Goal: Complete application form: Complete application form

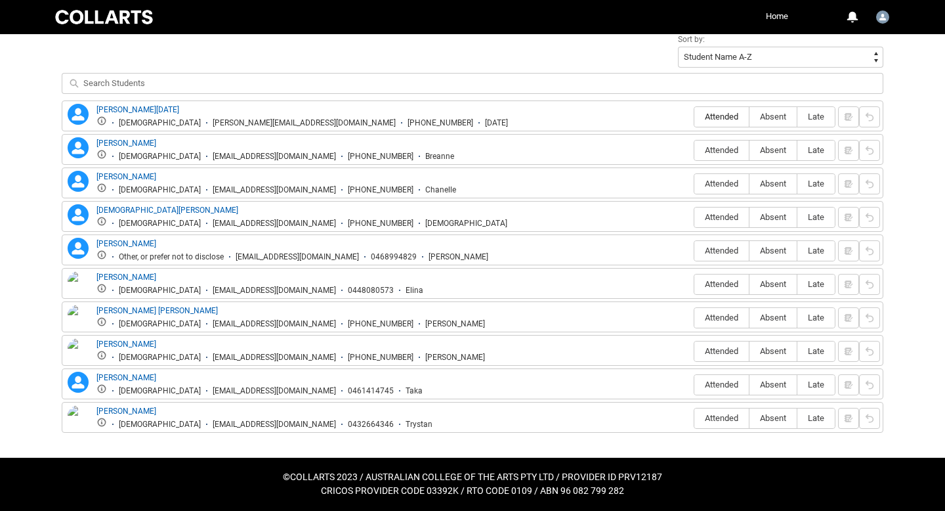
click at [730, 119] on span "Attended" at bounding box center [721, 117] width 54 height 10
click at [694, 117] on input "Attended" at bounding box center [694, 116] width 1 height 1
type lightning-radio-group "Attended"
radio input "true"
click at [769, 150] on span "Absent" at bounding box center [772, 150] width 47 height 10
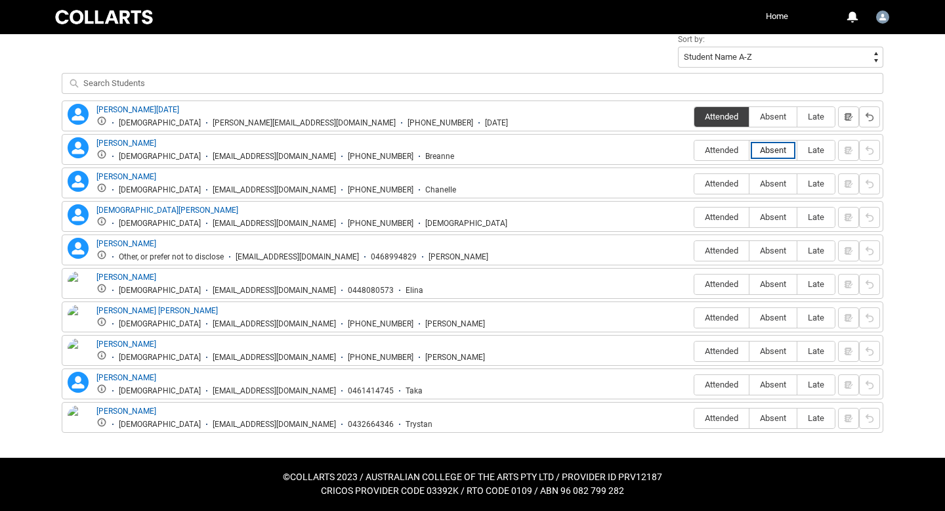
click at [749, 150] on input "Absent" at bounding box center [749, 150] width 1 height 1
type lightning-radio-group "Absent"
radio input "true"
click at [771, 182] on span "Absent" at bounding box center [772, 184] width 47 height 10
click at [749, 183] on input "Absent" at bounding box center [749, 183] width 1 height 1
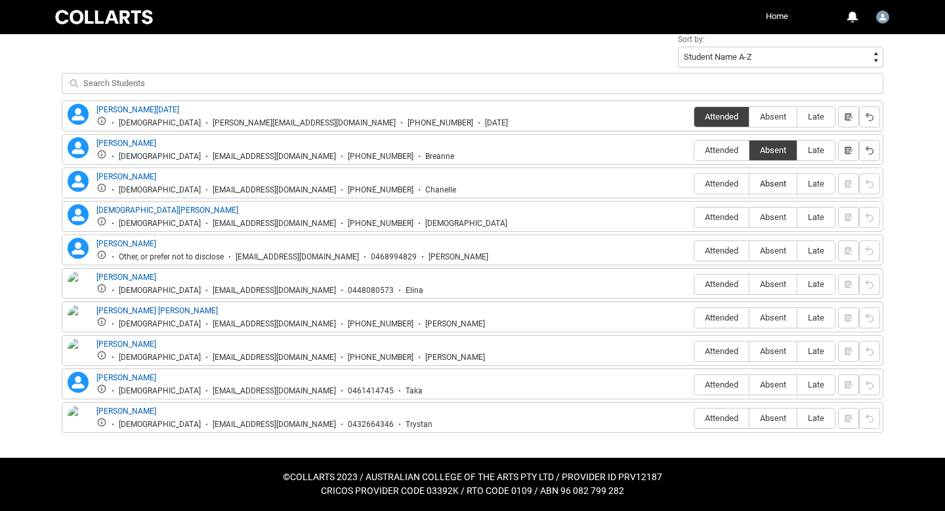
type lightning-radio-group "Absent"
radio input "true"
click at [773, 215] on span "Absent" at bounding box center [772, 217] width 47 height 10
click at [749, 217] on input "Absent" at bounding box center [749, 217] width 1 height 1
type lightning-radio-group "Absent"
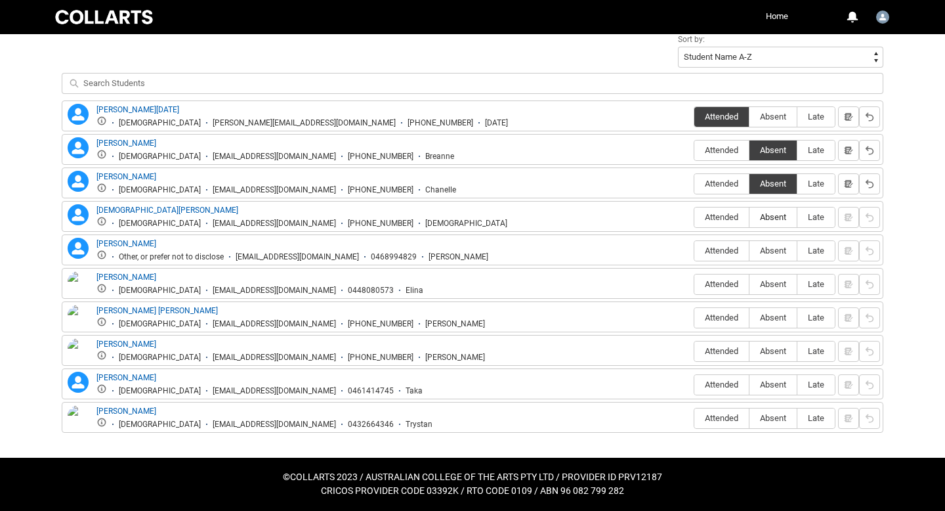
radio input "true"
click at [812, 250] on span "Late" at bounding box center [815, 250] width 37 height 10
click at [797, 250] on input "Late" at bounding box center [797, 250] width 1 height 1
type lightning-radio-group "Late"
radio input "true"
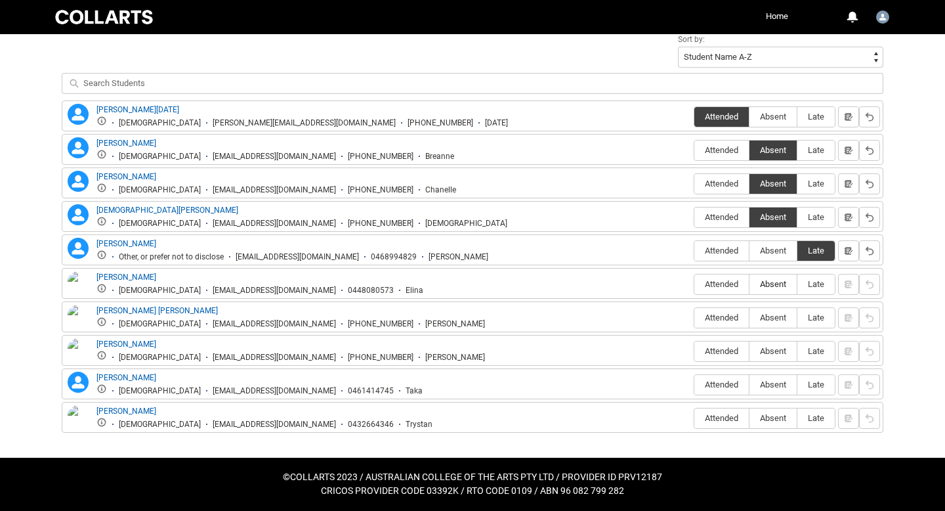
click at [781, 280] on span "Absent" at bounding box center [772, 284] width 47 height 10
click at [749, 284] on input "Absent" at bounding box center [749, 284] width 1 height 1
type lightning-radio-group "Absent"
radio input "true"
click at [777, 316] on span "Absent" at bounding box center [772, 317] width 47 height 10
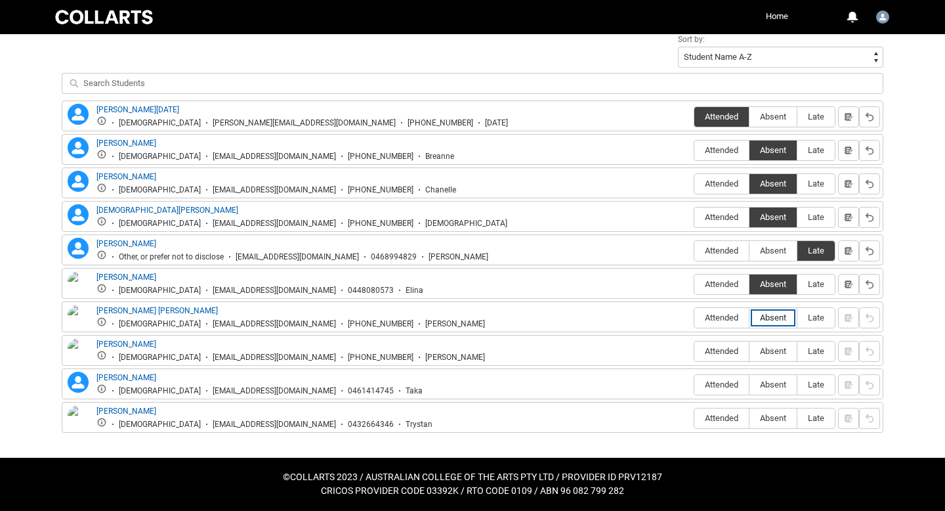
click at [749, 317] on input "Absent" at bounding box center [749, 317] width 1 height 1
type lightning-radio-group "Absent"
radio input "true"
click at [817, 348] on span "Late" at bounding box center [815, 351] width 37 height 10
click at [797, 350] on input "Late" at bounding box center [797, 350] width 1 height 1
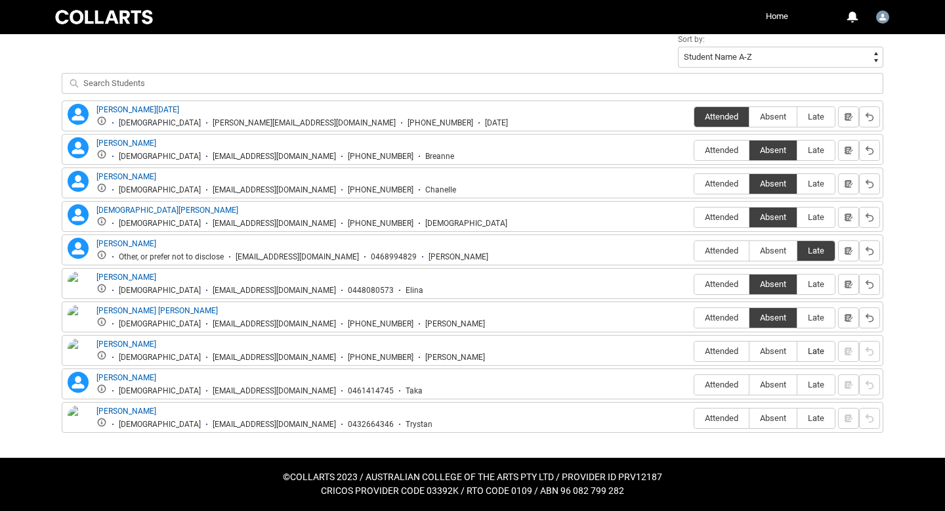
type lightning-radio-group "Late"
radio input "true"
click at [782, 387] on span "Absent" at bounding box center [772, 384] width 47 height 10
click at [749, 385] on input "Absent" at bounding box center [749, 384] width 1 height 1
type lightning-radio-group "Absent"
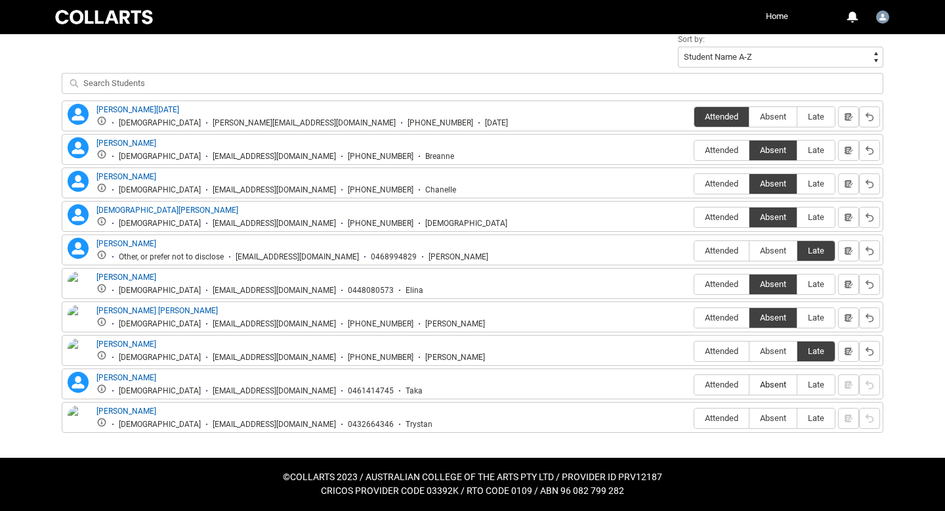
radio input "true"
click at [772, 418] on span "Absent" at bounding box center [772, 418] width 47 height 10
click at [749, 418] on input "Absent" at bounding box center [749, 417] width 1 height 1
type lightning-radio-group "Absent"
radio input "true"
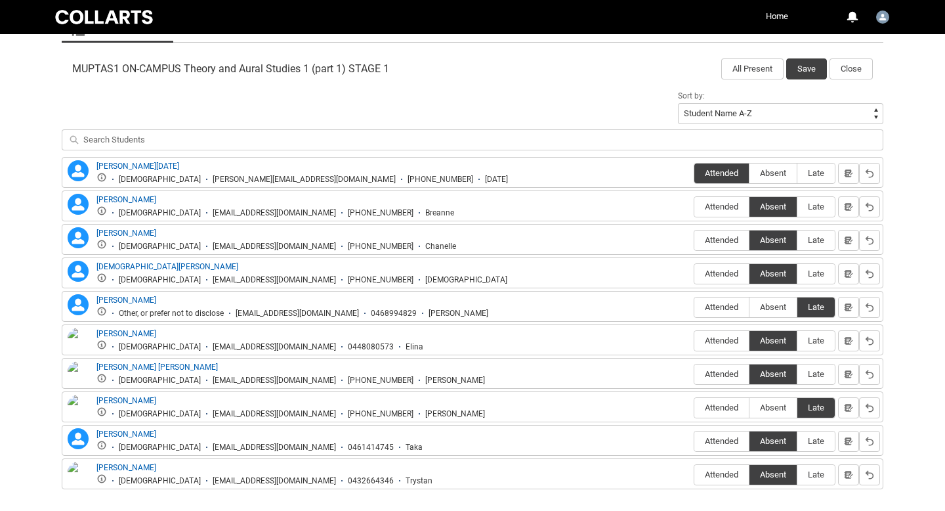
scroll to position [362, 0]
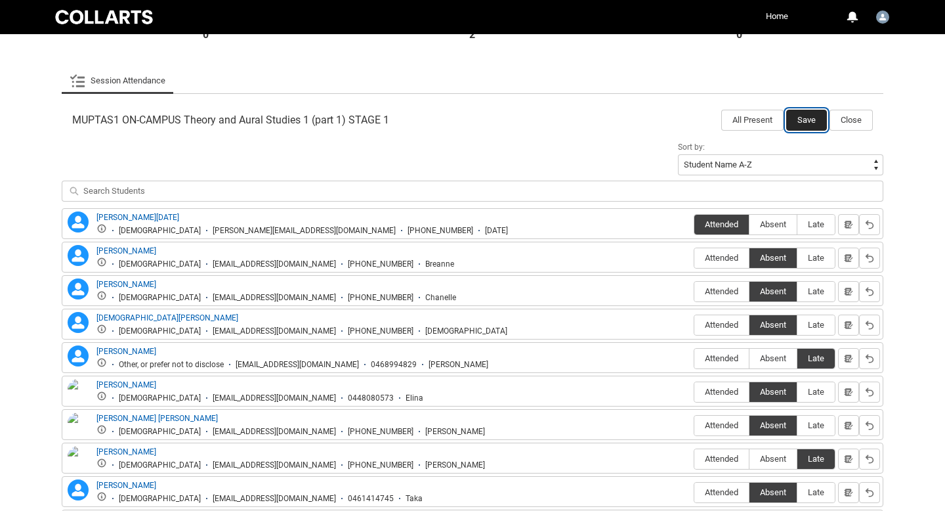
click at [810, 117] on button "Save" at bounding box center [806, 120] width 41 height 21
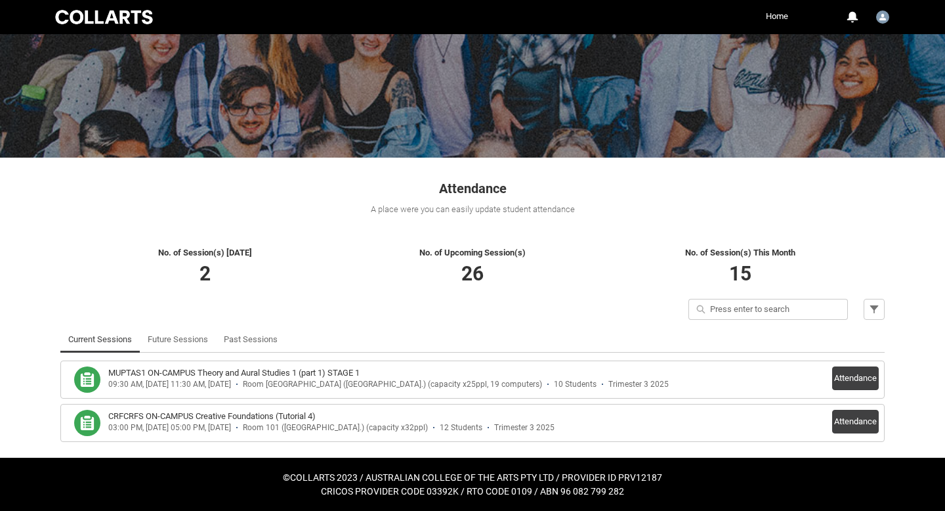
scroll to position [88, 0]
